Goal: Navigation & Orientation: Find specific page/section

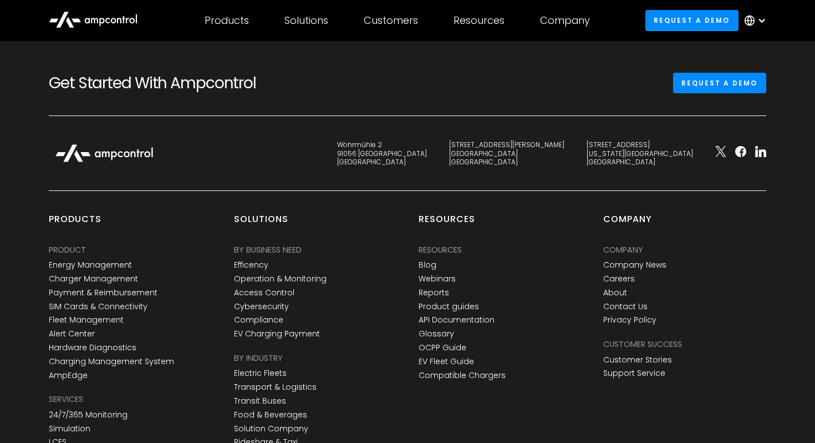
scroll to position [4015, 0]
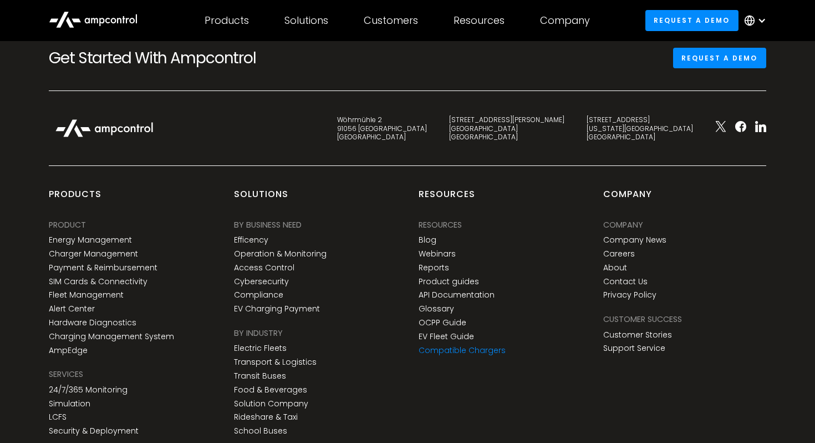
click at [452, 350] on link "Compatible Chargers" at bounding box center [462, 350] width 87 height 9
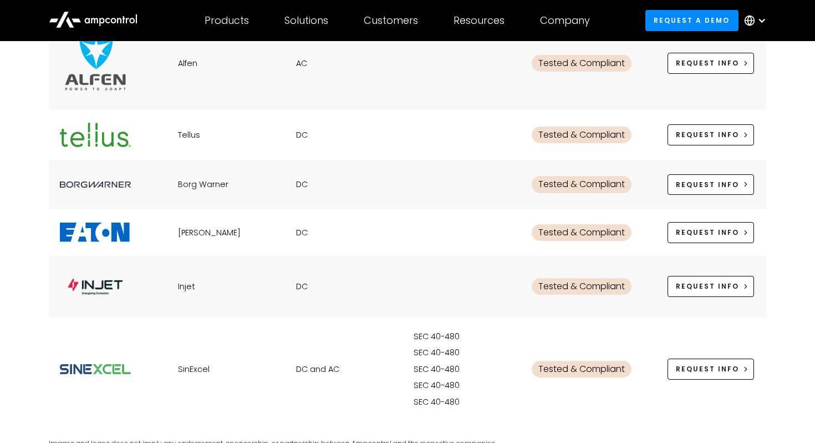
scroll to position [1857, 0]
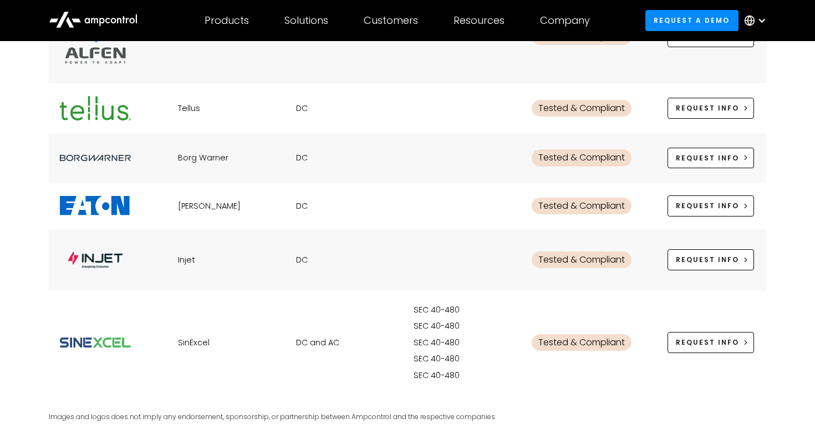
click at [78, 19] on icon at bounding box center [76, 20] width 9 height 4
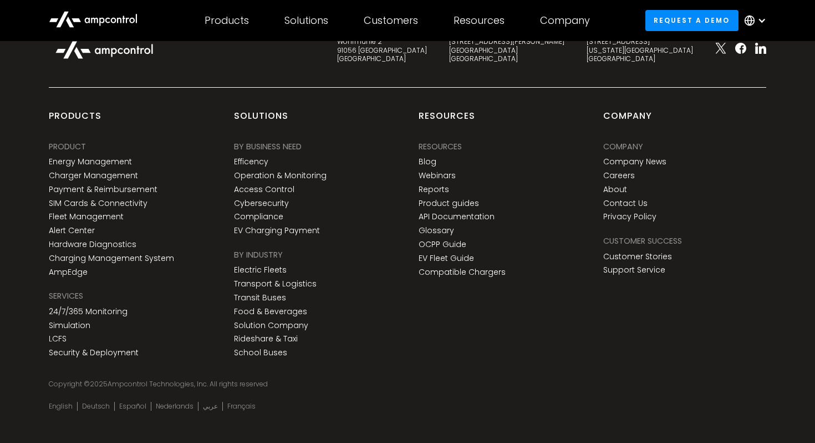
scroll to position [4110, 0]
